Goal: Information Seeking & Learning: Learn about a topic

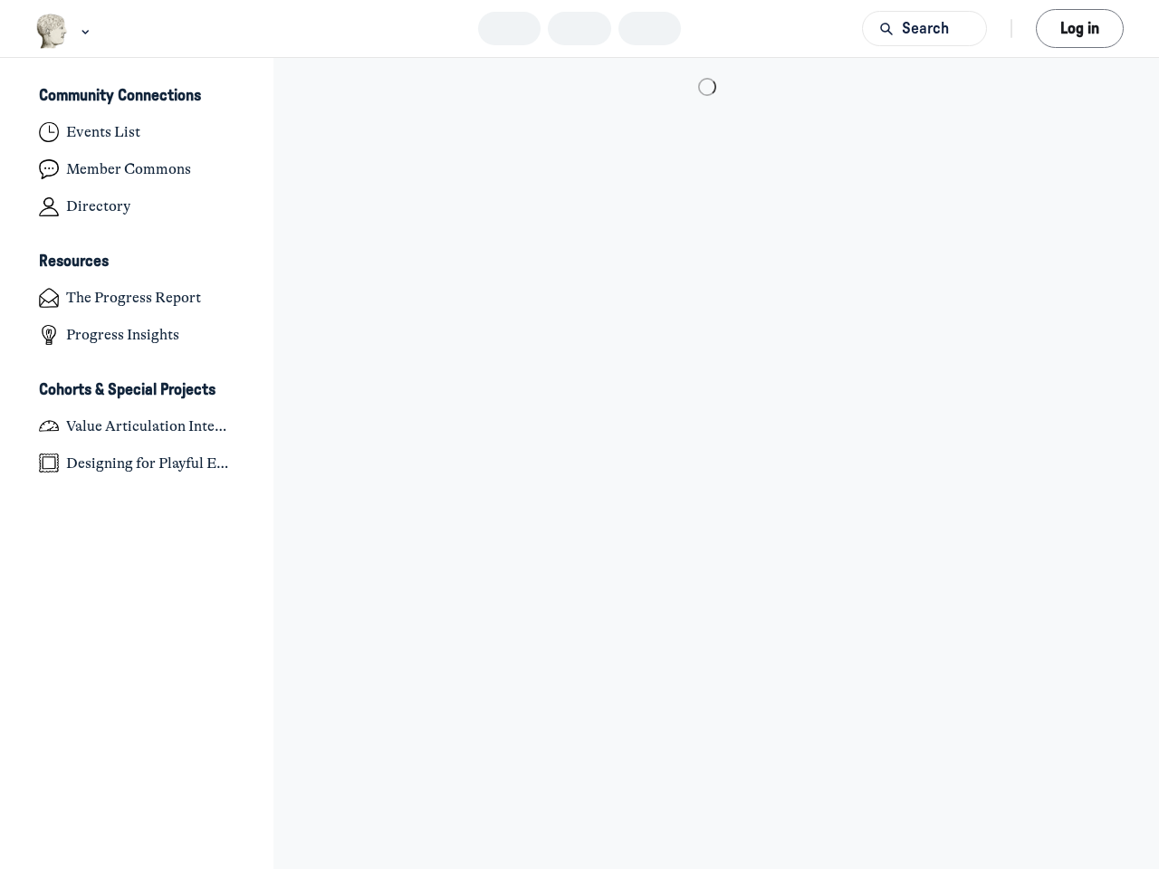
scroll to position [5945, 3560]
